Goal: Task Accomplishment & Management: Manage account settings

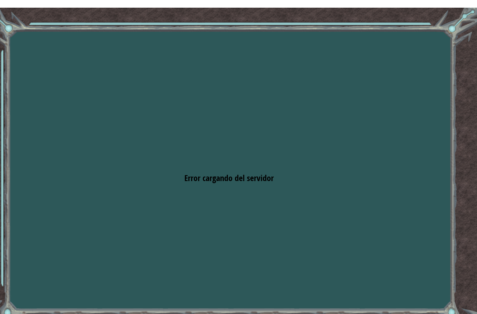
scroll to position [28, 0]
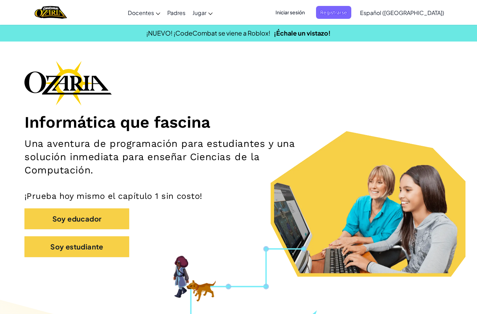
click at [309, 15] on span "Iniciar sesión" at bounding box center [290, 12] width 38 height 13
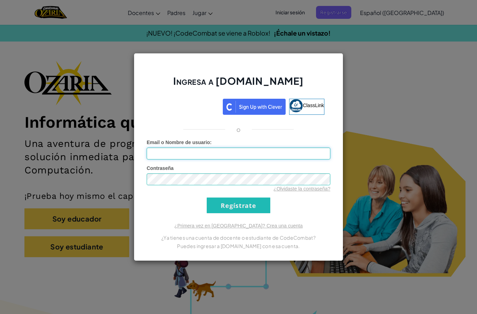
type input "Daniell333o_0"
click at [248, 208] on input "Regístrate" at bounding box center [239, 206] width 64 height 16
